Goal: Find specific page/section: Find specific page/section

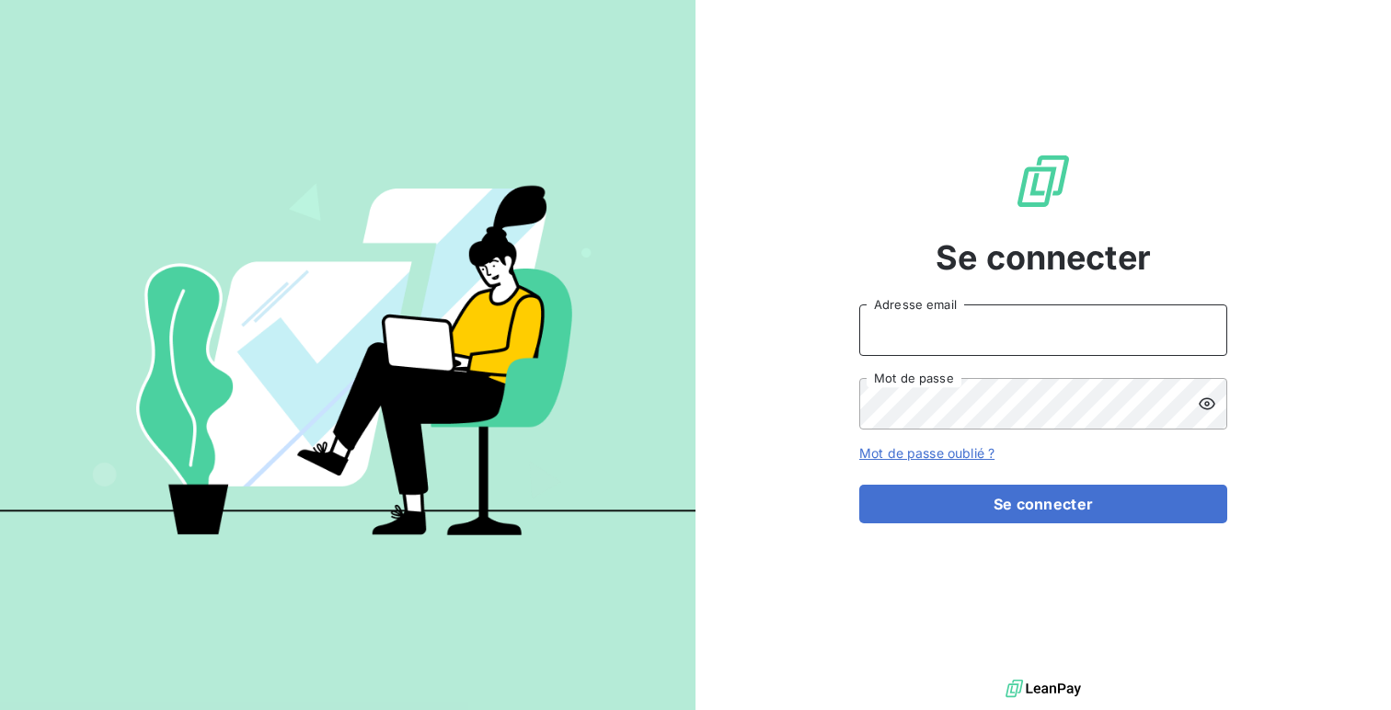
click at [911, 347] on input "Adresse email" at bounding box center [1043, 330] width 368 height 52
type input "admin@clicsystemes"
click at [859, 485] on button "Se connecter" at bounding box center [1043, 504] width 368 height 39
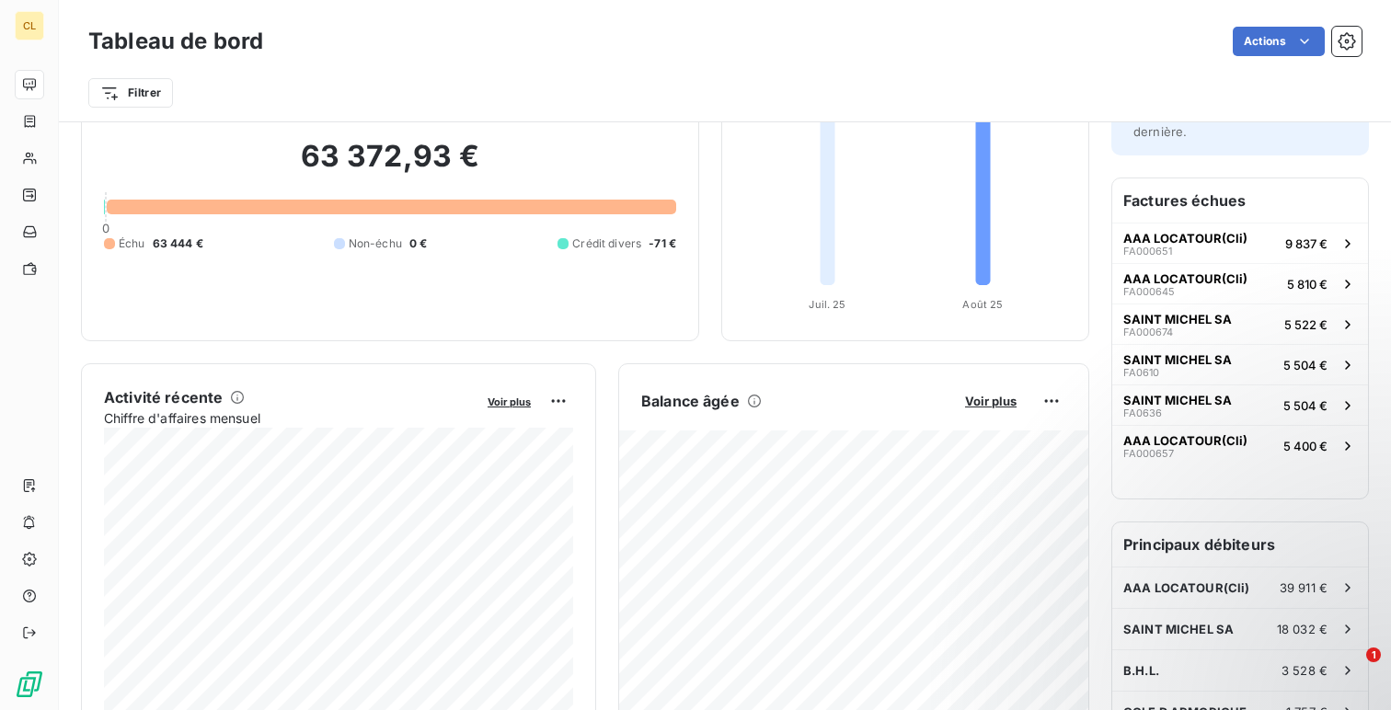
scroll to position [111, 0]
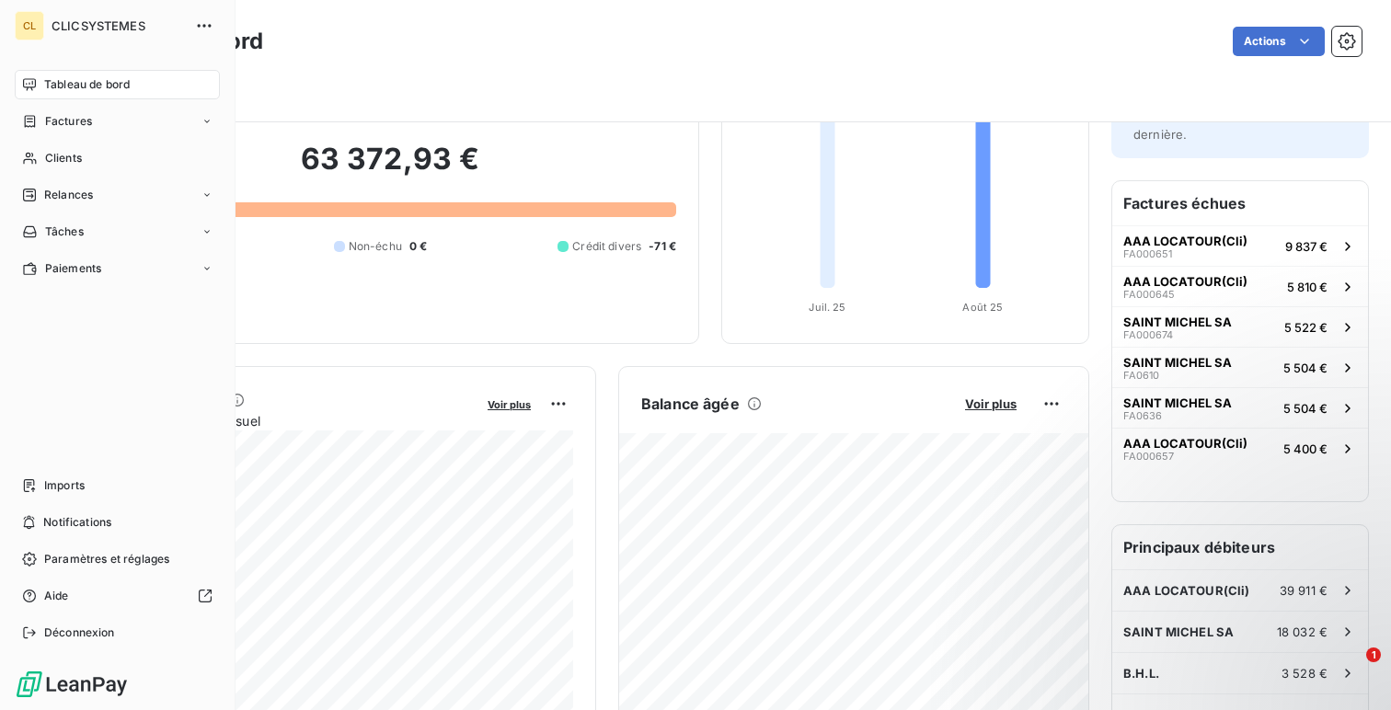
click at [47, 177] on nav "Tableau de bord Factures Clients Relances Tâches Paiements" at bounding box center [117, 176] width 205 height 213
click at [56, 169] on div "Clients" at bounding box center [117, 157] width 205 height 29
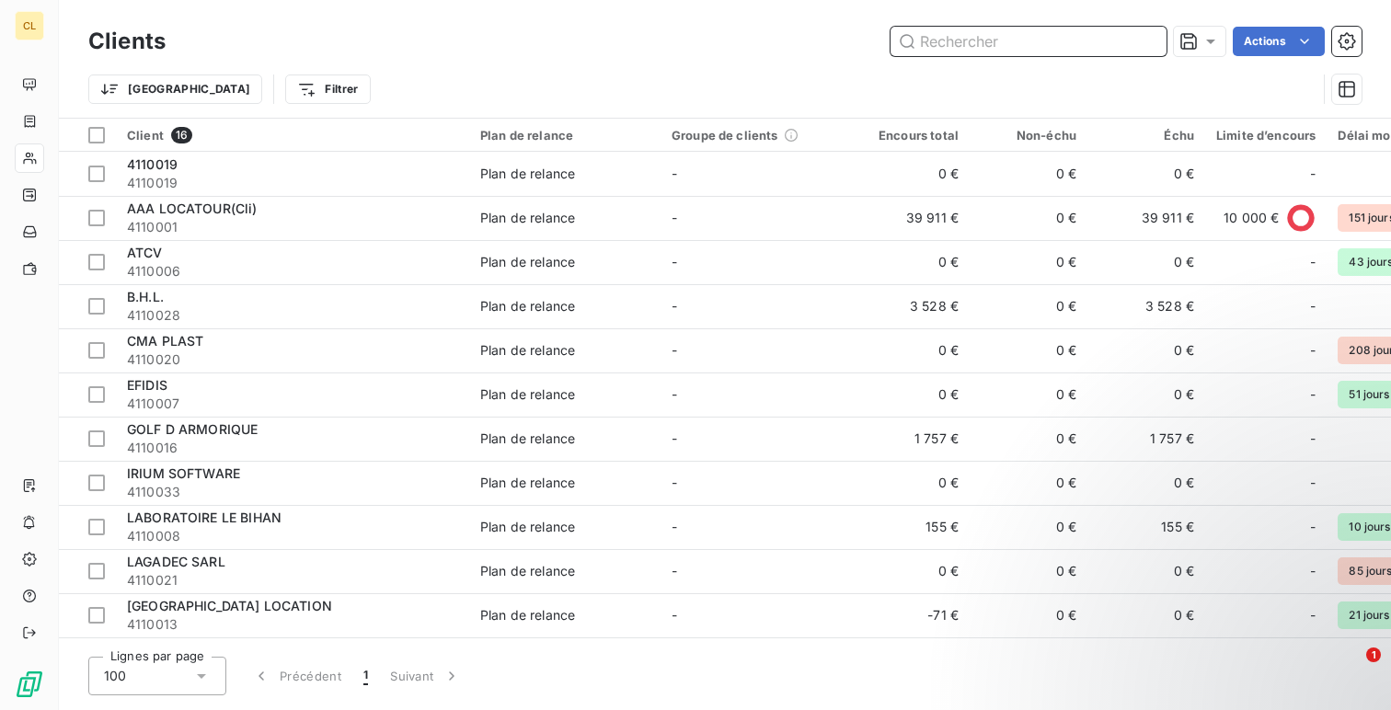
paste input "4110020"
type input "4110020"
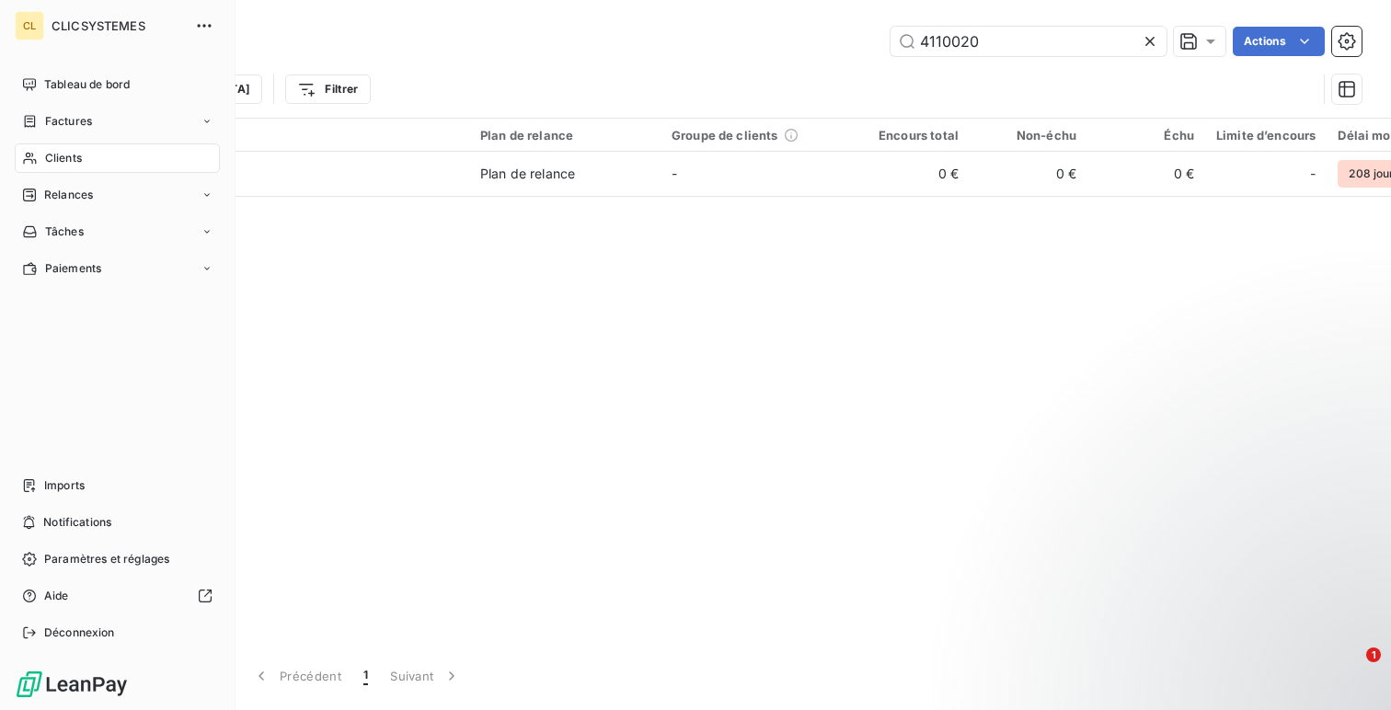
click at [57, 88] on span "Tableau de bord" at bounding box center [87, 84] width 86 height 17
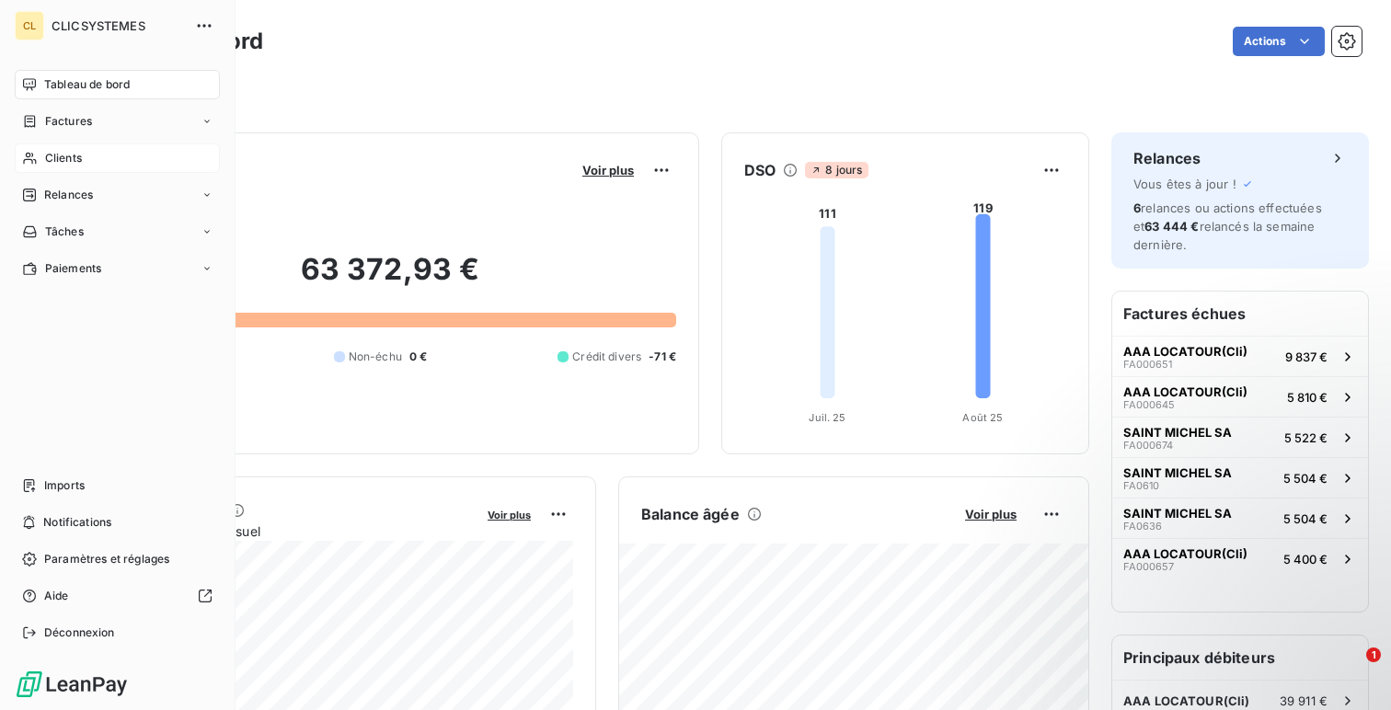
click at [63, 168] on div "Clients" at bounding box center [117, 157] width 205 height 29
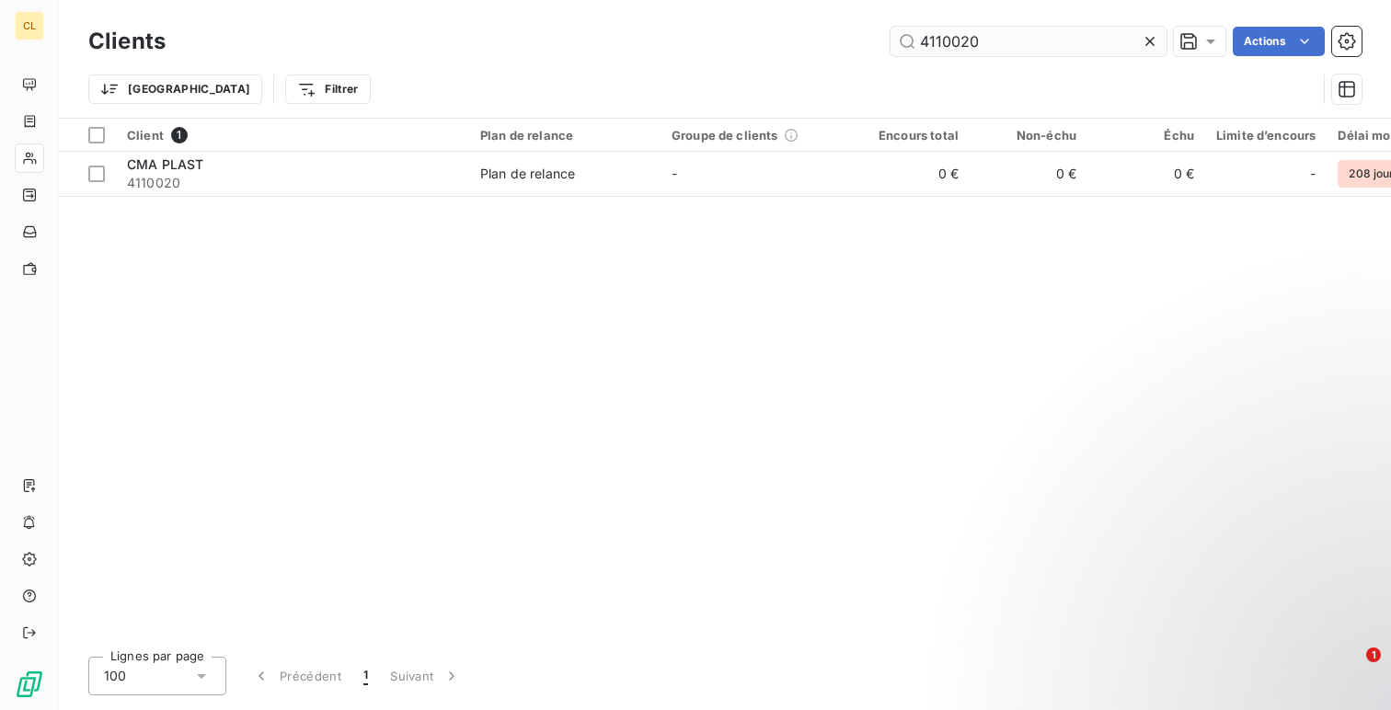
click at [952, 35] on input "4110020" at bounding box center [1028, 41] width 276 height 29
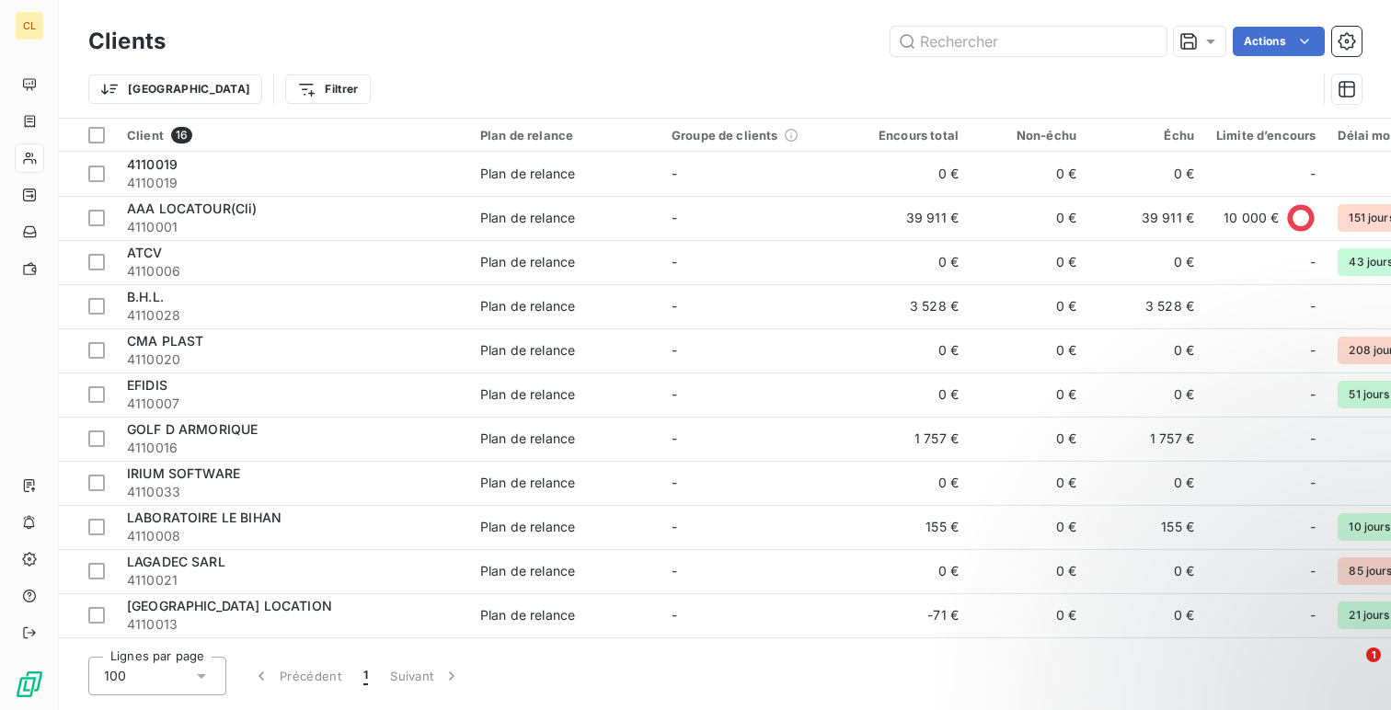
type input "4110012"
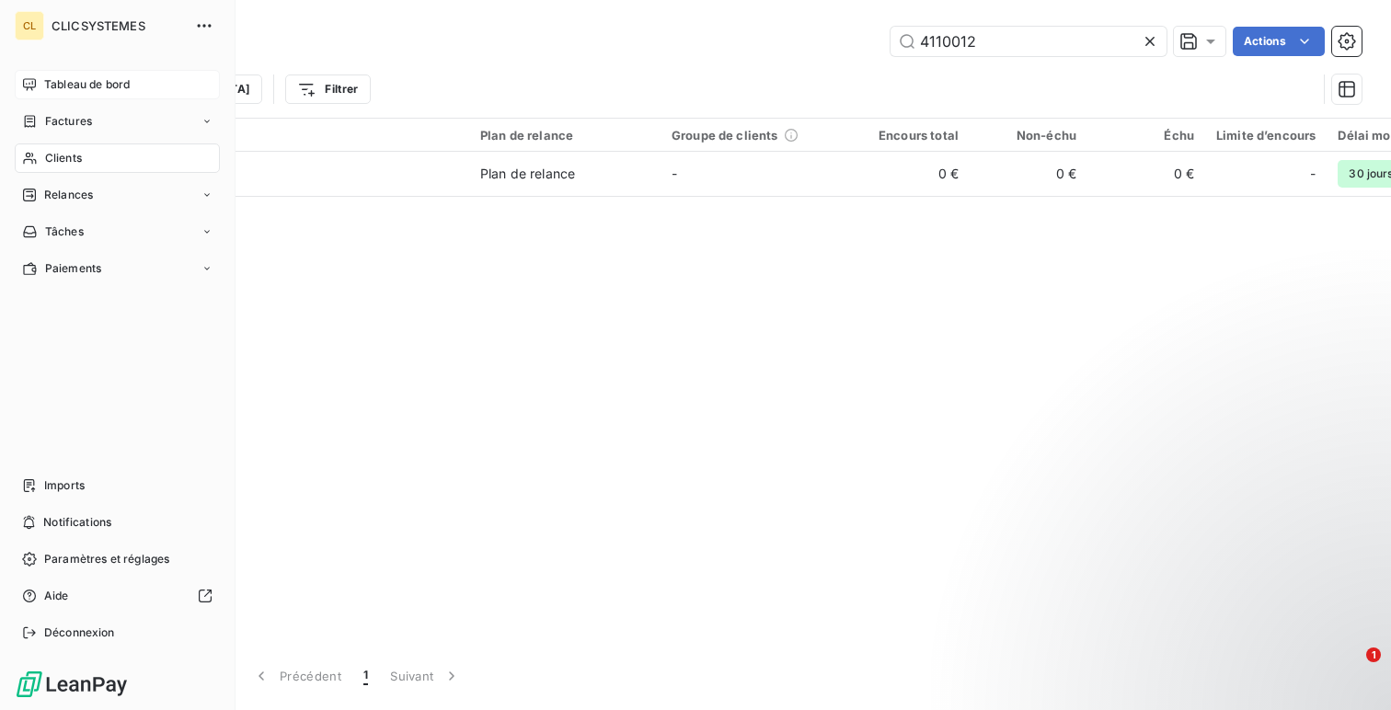
click at [27, 80] on icon at bounding box center [29, 84] width 15 height 15
